Goal: Check status: Check status

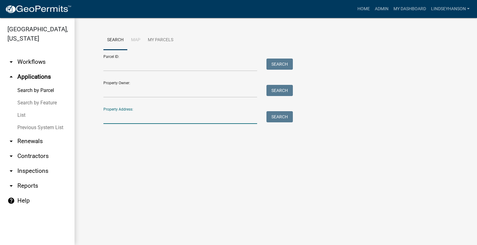
click at [131, 116] on input "Property Address:" at bounding box center [180, 117] width 154 height 13
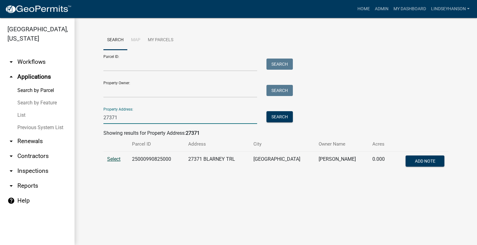
type input "27371"
click at [117, 157] on span "Select" at bounding box center [113, 159] width 13 height 6
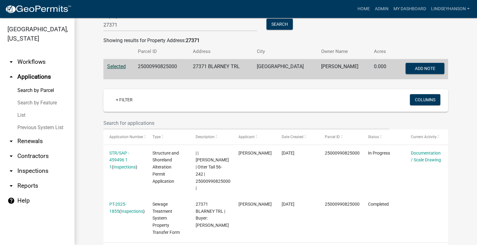
scroll to position [104, 0]
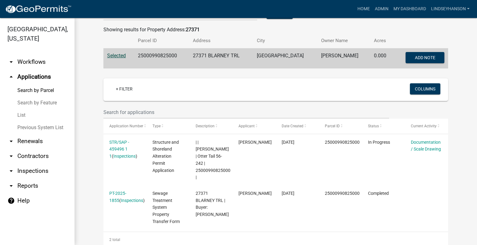
click at [161, 56] on td "25000990825000" at bounding box center [161, 58] width 55 height 20
copy td "25000990825000"
click at [30, 64] on link "arrow_drop_down Workflows" at bounding box center [37, 62] width 74 height 15
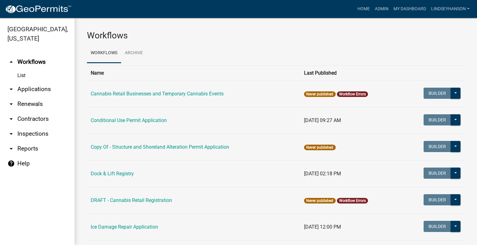
click at [32, 92] on link "arrow_drop_down Applications" at bounding box center [37, 89] width 74 height 15
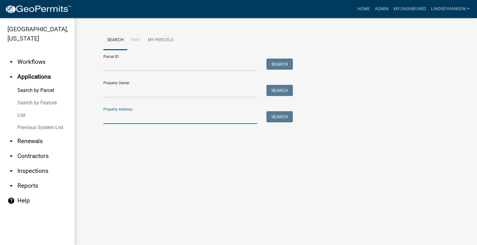
drag, startPoint x: 129, startPoint y: 116, endPoint x: 129, endPoint y: 120, distance: 4.0
click at [129, 116] on input "Property Address:" at bounding box center [180, 117] width 154 height 13
drag, startPoint x: 31, startPoint y: 63, endPoint x: 40, endPoint y: 63, distance: 8.7
click at [31, 63] on link "arrow_drop_down Workflows" at bounding box center [37, 62] width 74 height 15
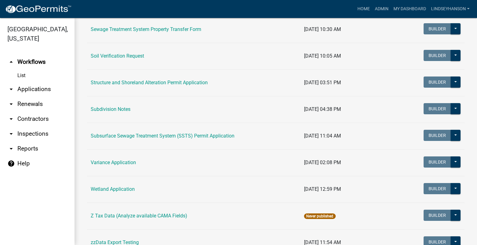
scroll to position [385, 0]
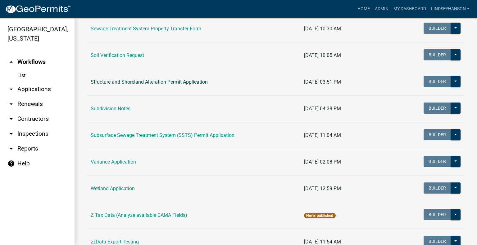
click at [155, 82] on link "Structure and Shoreland Alteration Permit Application" at bounding box center [149, 82] width 117 height 6
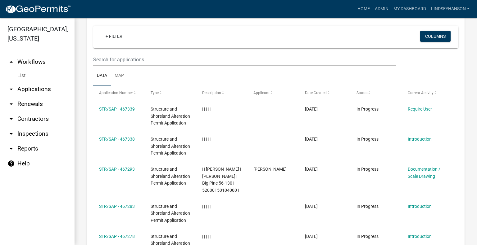
scroll to position [651, 0]
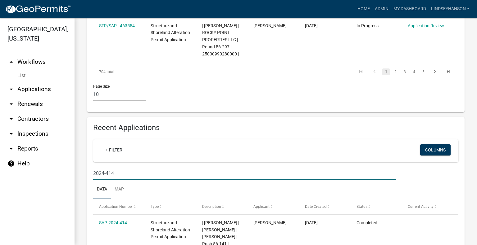
scroll to position [632, 0]
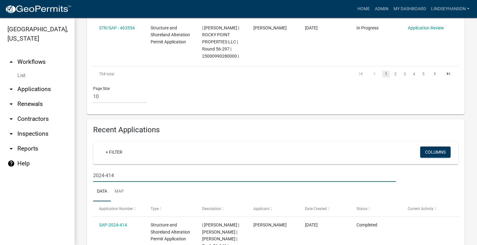
click at [103, 169] on input "2024-414" at bounding box center [244, 175] width 302 height 13
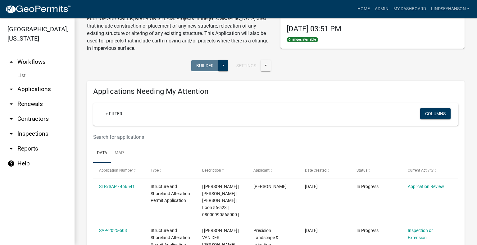
scroll to position [0, 0]
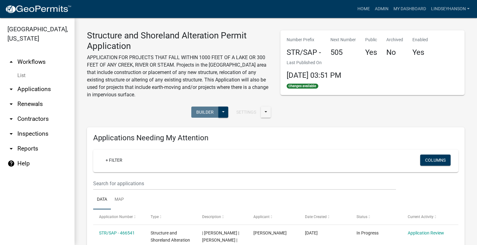
type input "2025-414"
click at [21, 87] on link "arrow_drop_down Applications" at bounding box center [37, 89] width 74 height 15
